Goal: Transaction & Acquisition: Purchase product/service

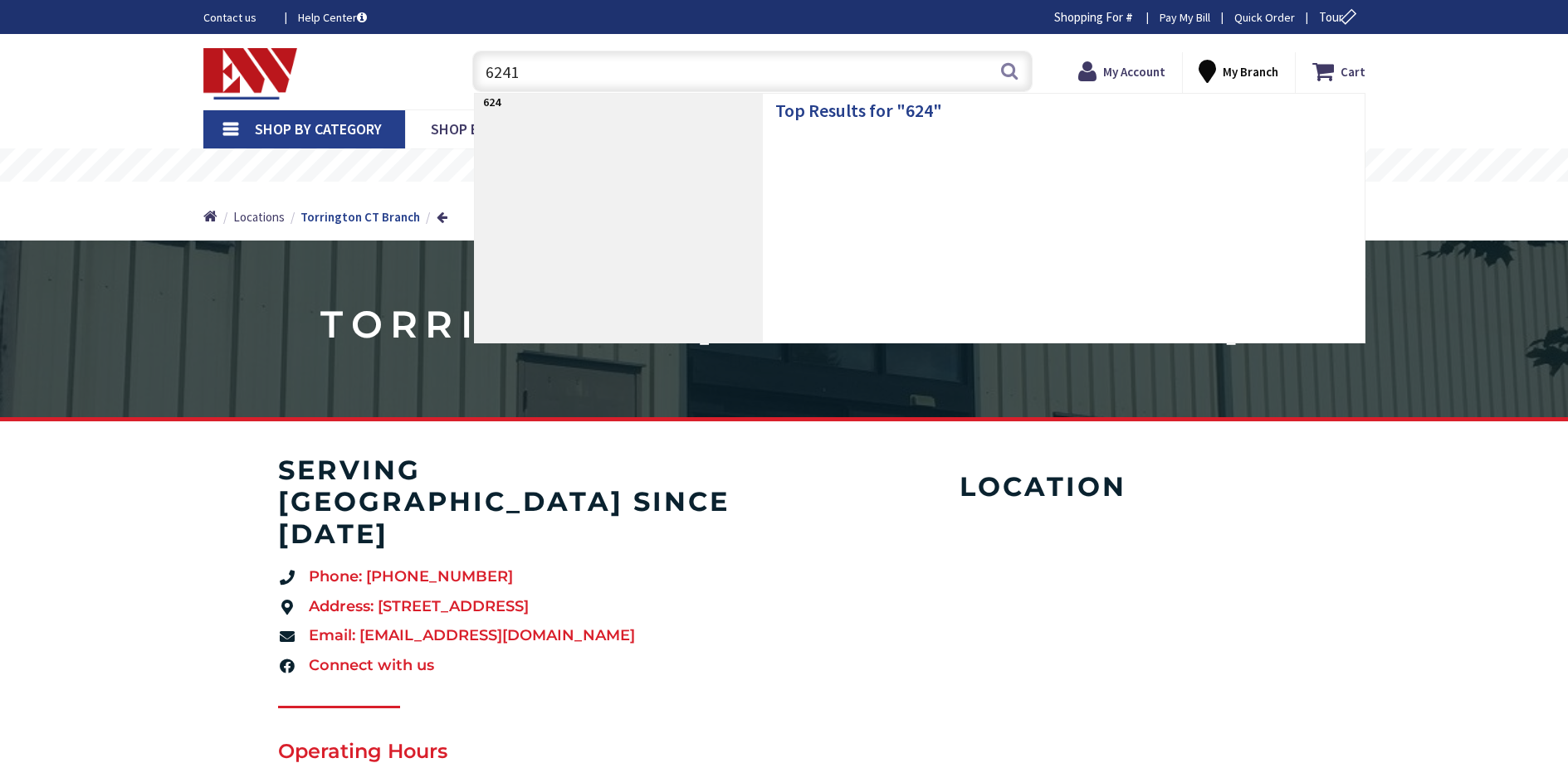
type input "62411"
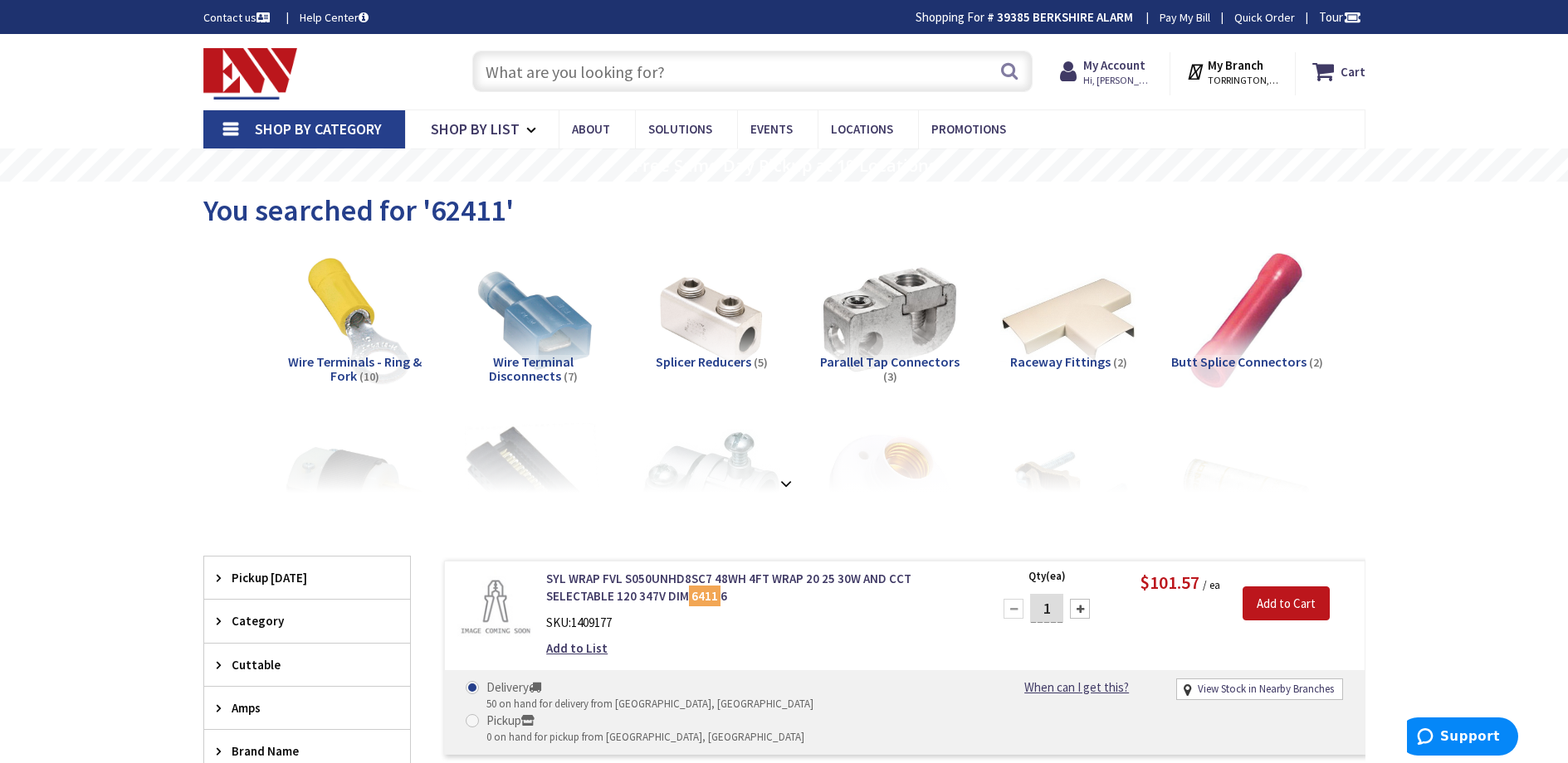
click at [713, 68] on input "text" at bounding box center [753, 71] width 561 height 41
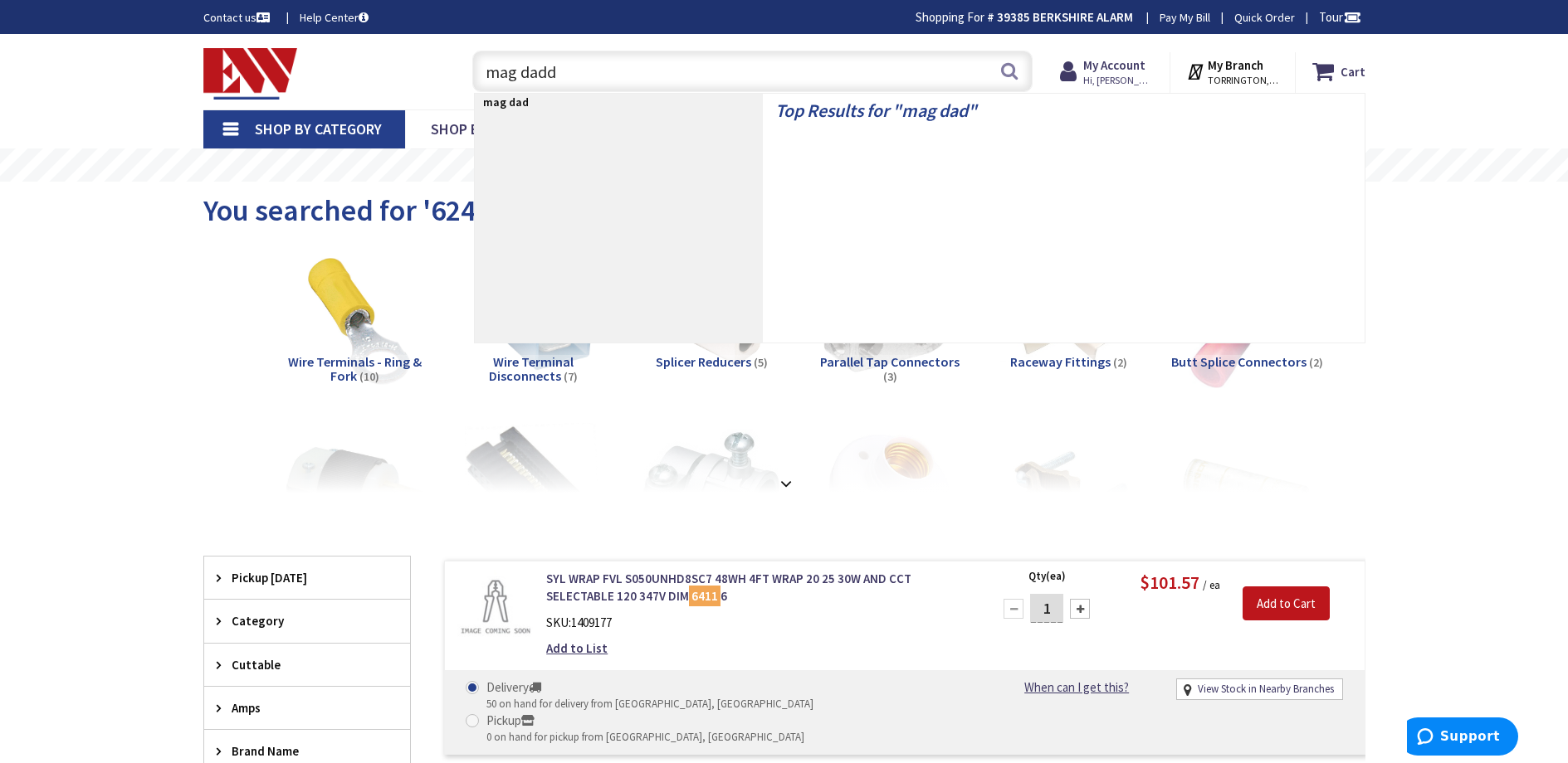
type input "mag daddy"
